Goal: Find specific page/section: Find specific page/section

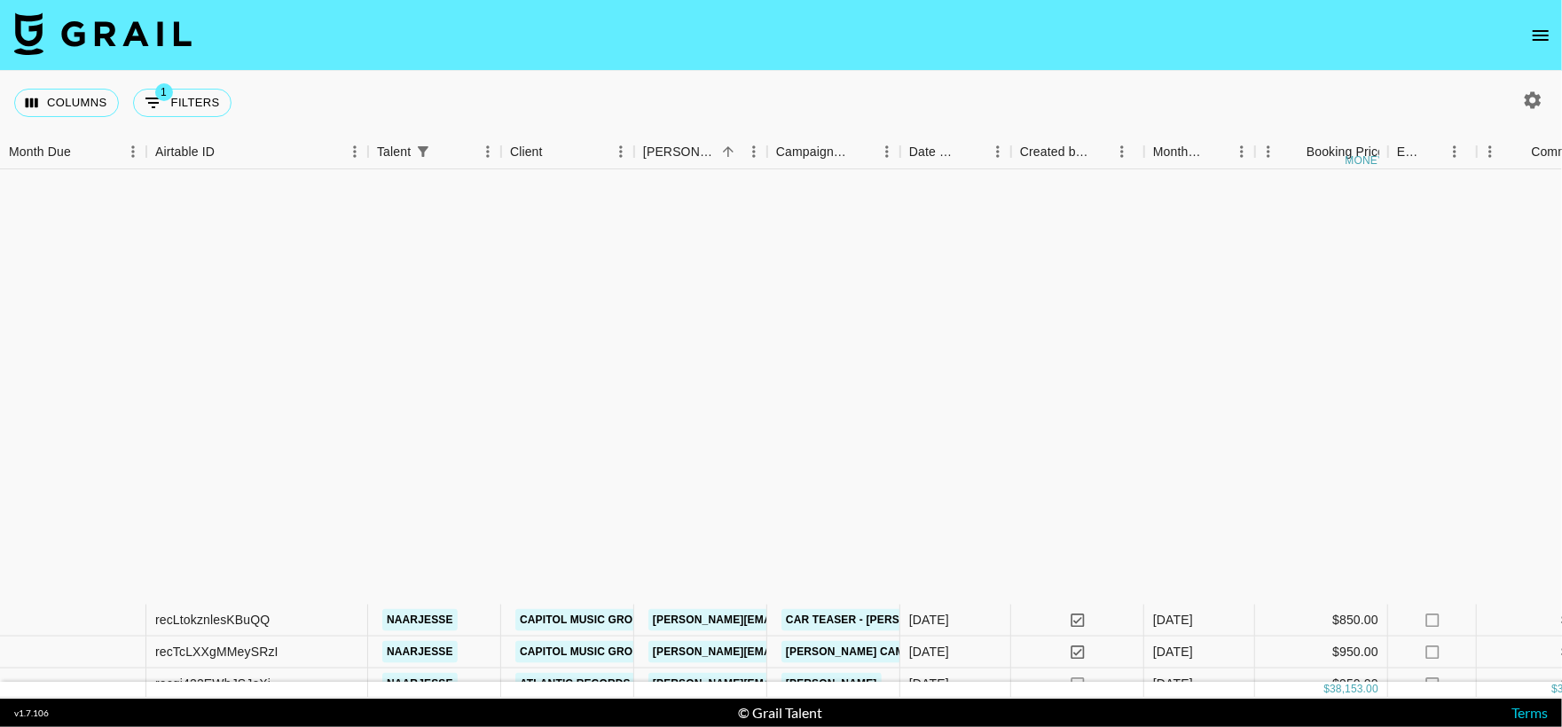
scroll to position [472, 0]
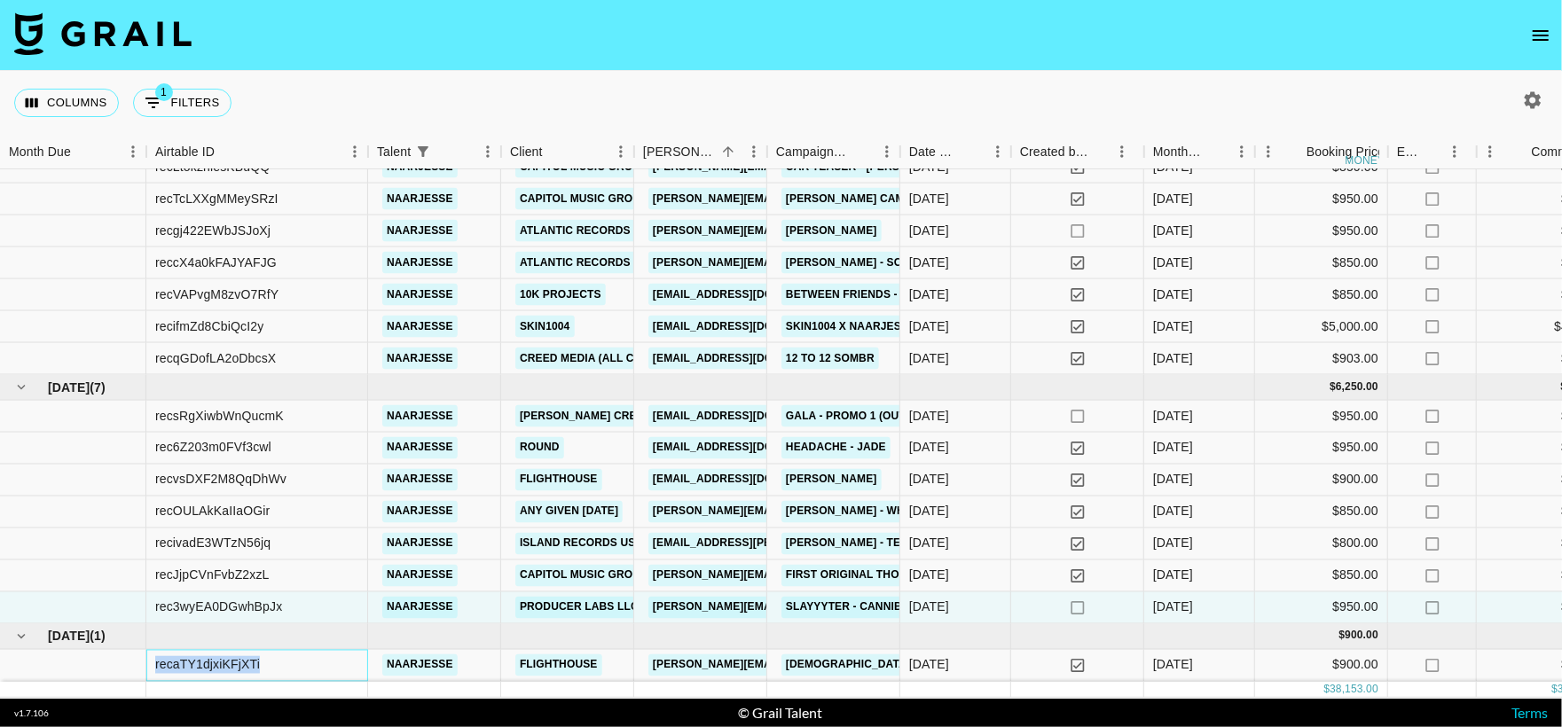
drag, startPoint x: 153, startPoint y: 649, endPoint x: 295, endPoint y: 649, distance: 141.1
click at [295, 650] on div "recaTY1djxiKFjXTi" at bounding box center [257, 666] width 222 height 32
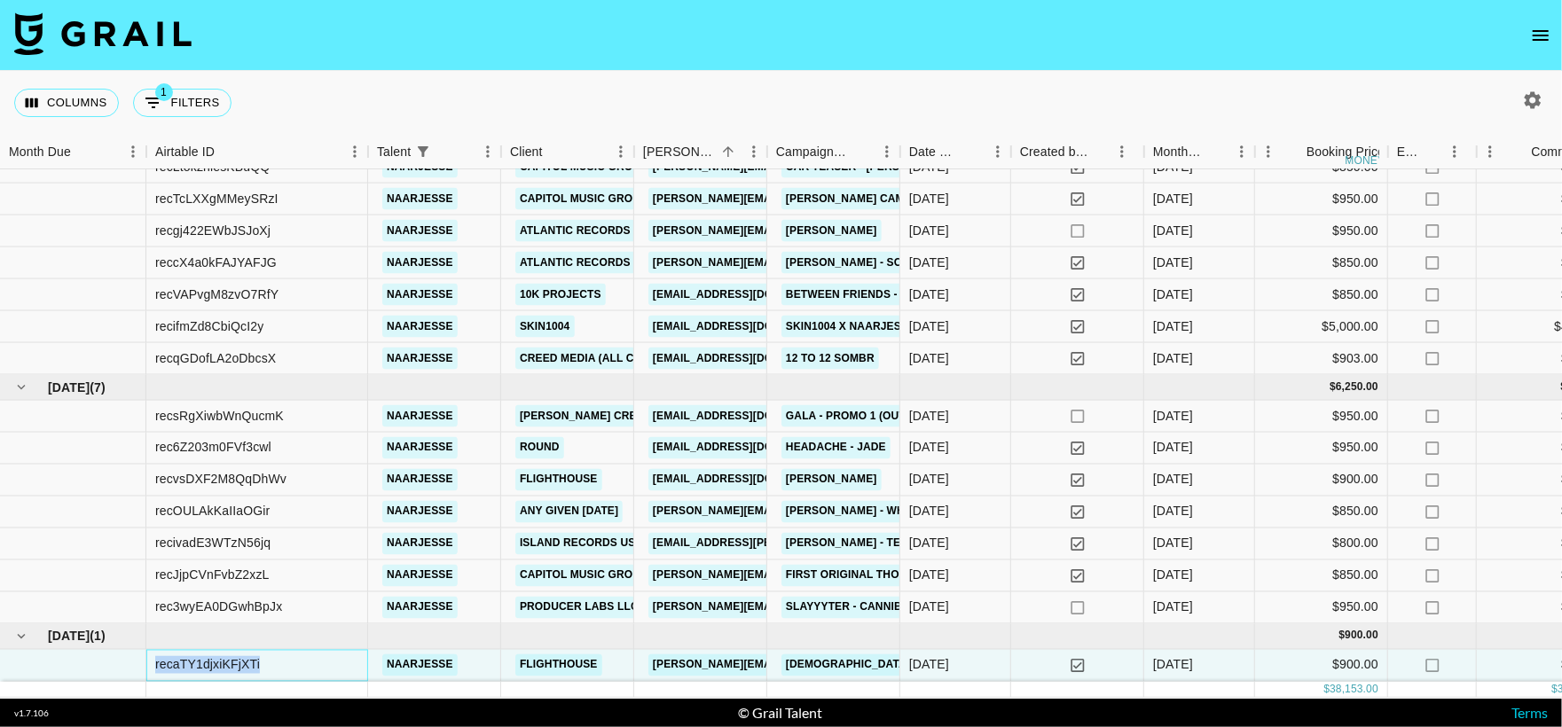
copy div "recaTY1djxiKFjXTi"
click at [186, 99] on button "1 Filters" at bounding box center [182, 103] width 98 height 28
select select "talentName"
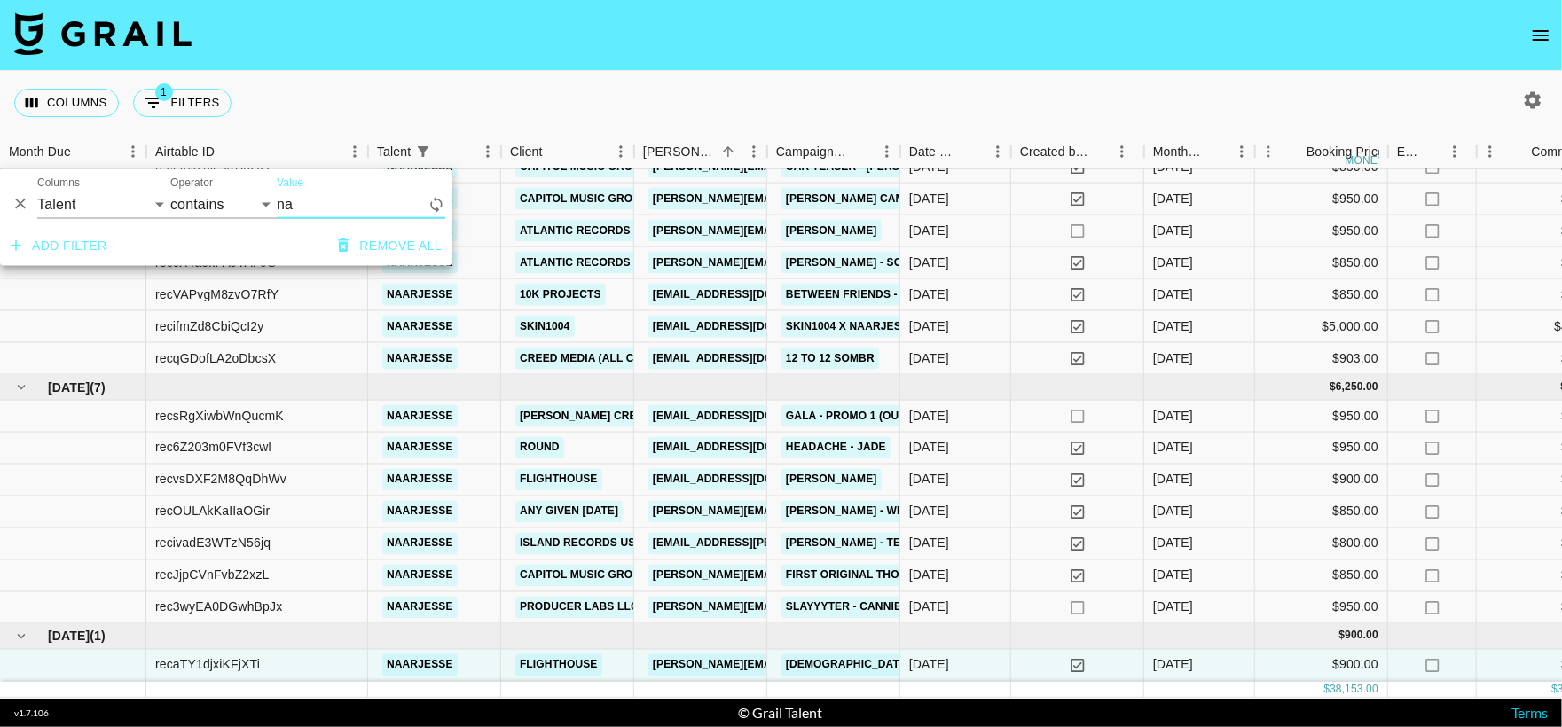
type input "n"
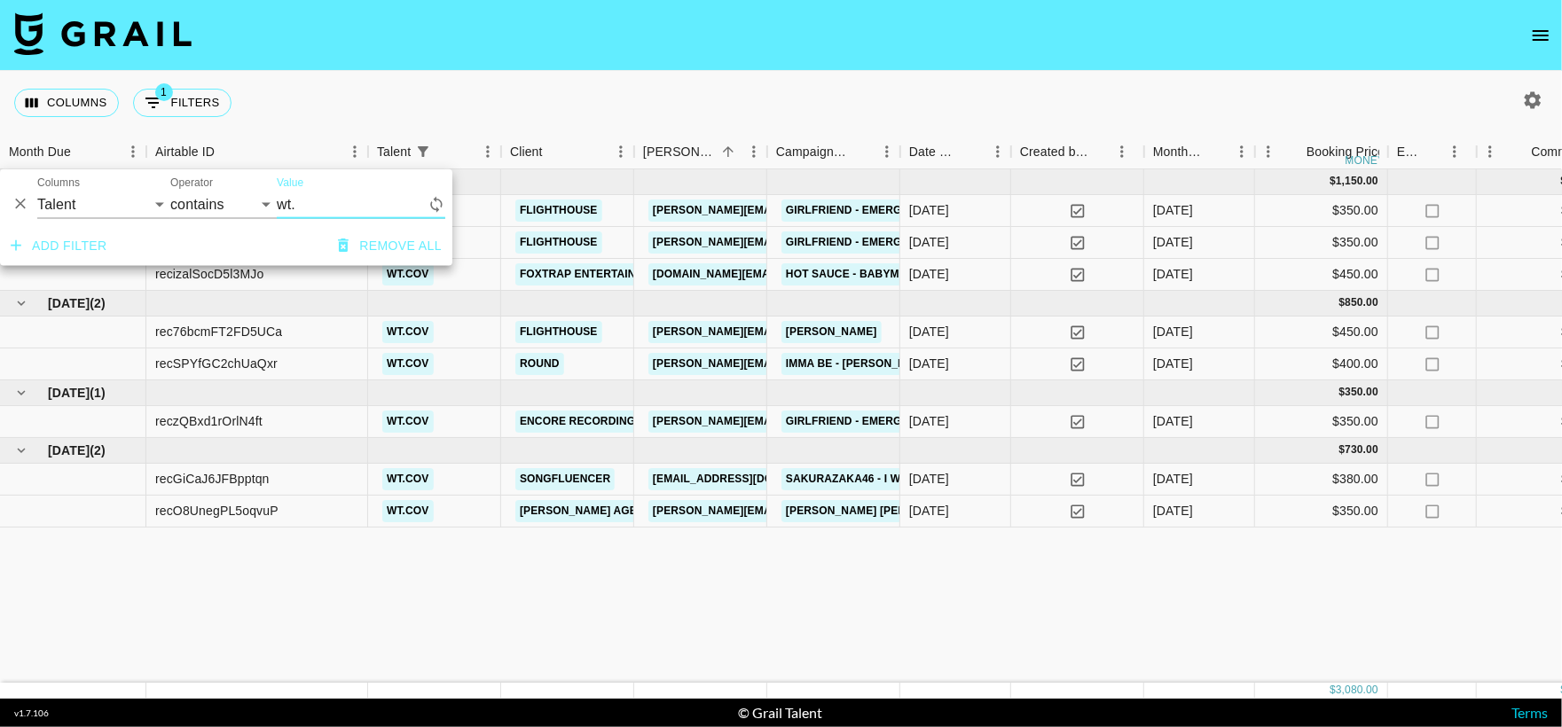
scroll to position [0, 0]
type input "wt.cov"
click at [460, 121] on div "Columns 1 Filters + Booking" at bounding box center [781, 103] width 1562 height 64
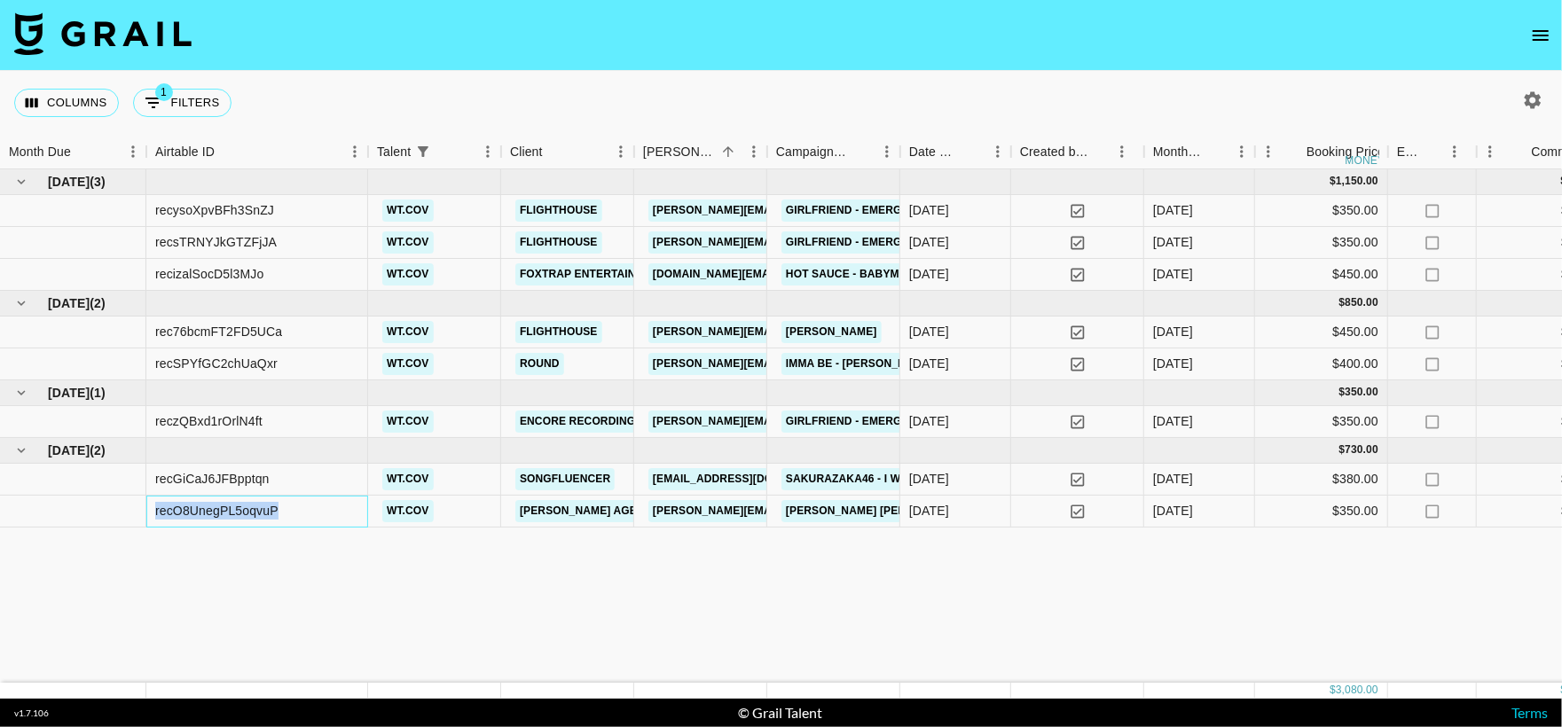
drag, startPoint x: 154, startPoint y: 518, endPoint x: 342, endPoint y: 509, distance: 187.4
click at [342, 509] on div "recO8UnegPL5oqvuP" at bounding box center [257, 512] width 222 height 32
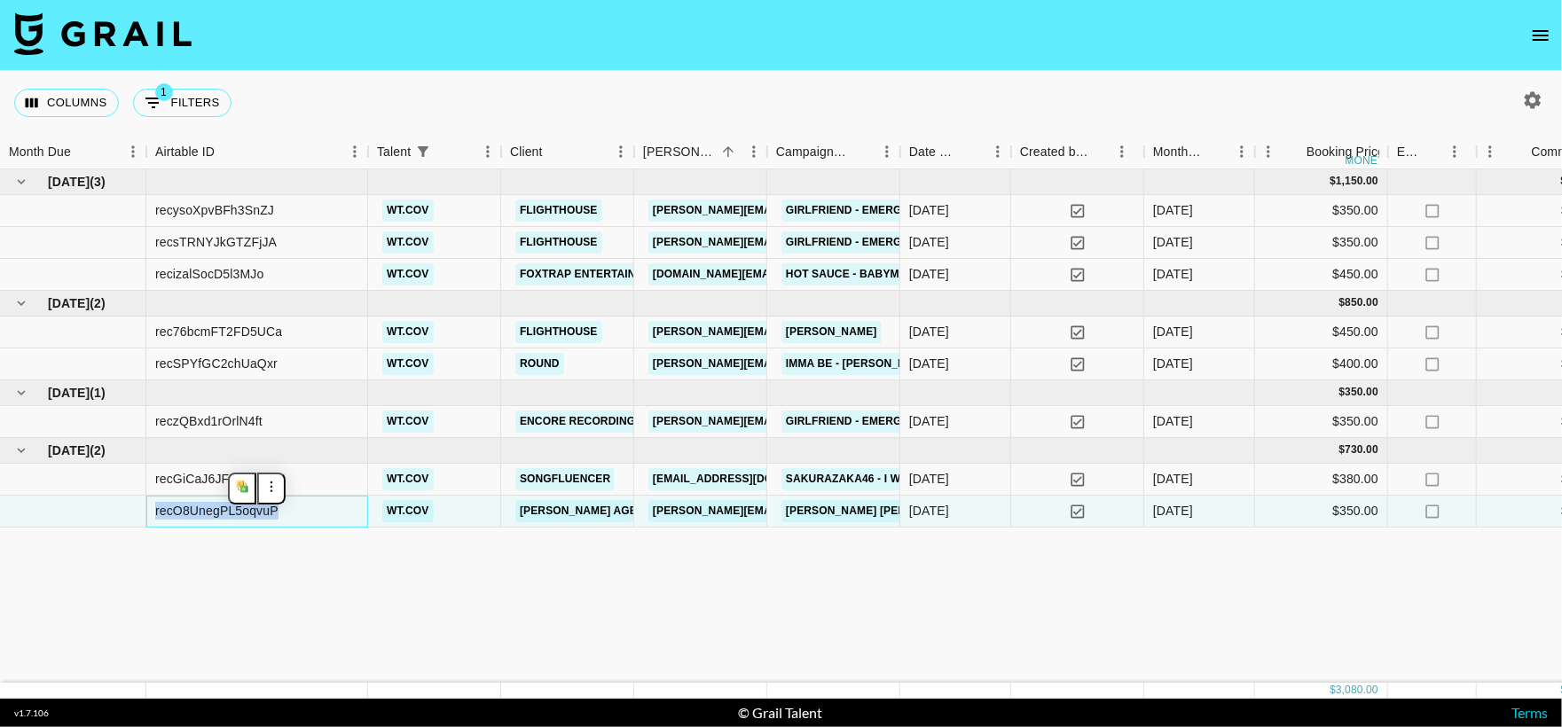
copy div "recO8UnegPL5oqvuP"
